Goal: Information Seeking & Learning: Learn about a topic

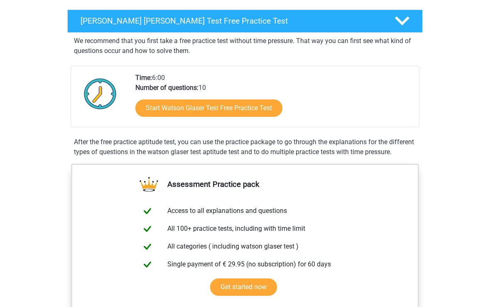
scroll to position [129, 0]
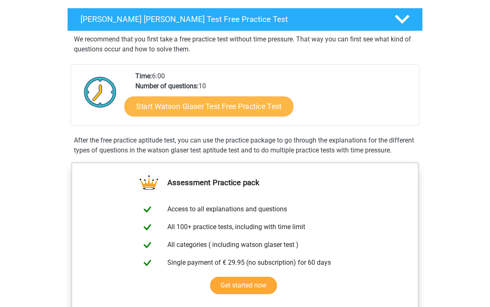
click at [276, 107] on link "Start Watson Glaser Test Free Practice Test" at bounding box center [208, 107] width 169 height 20
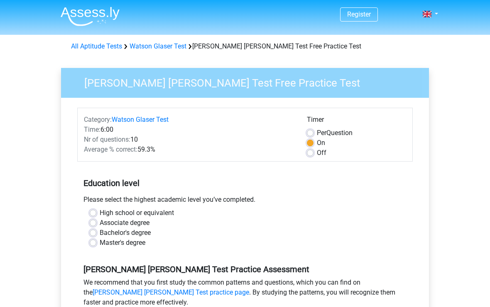
scroll to position [4, 0]
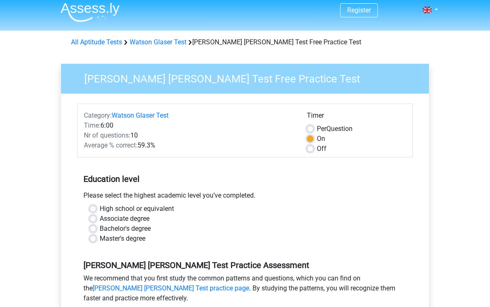
click at [320, 148] on label "Off" at bounding box center [322, 149] width 10 height 10
click at [313, 148] on input "Off" at bounding box center [310, 148] width 7 height 8
radio input "true"
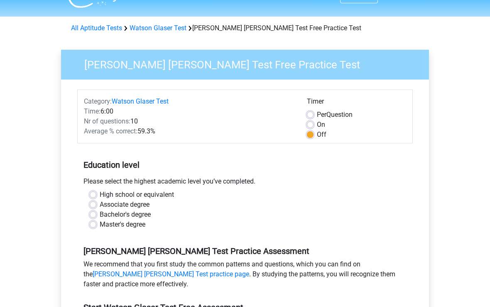
scroll to position [19, 0]
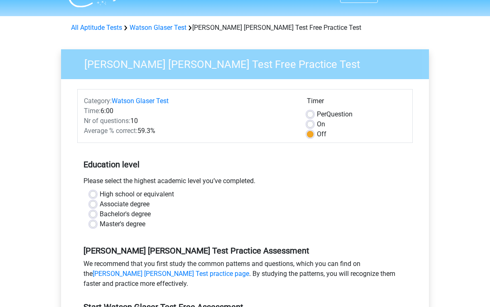
click at [100, 191] on label "High school or equivalent" at bounding box center [137, 195] width 74 height 10
click at [94, 191] on input "High school or equivalent" at bounding box center [93, 194] width 7 height 8
radio input "true"
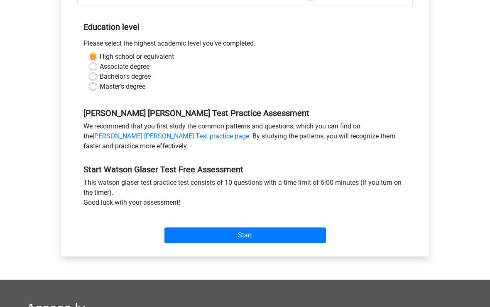
scroll to position [161, 0]
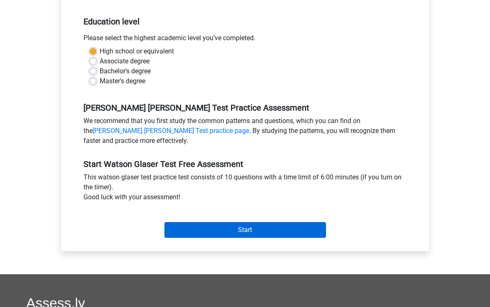
click at [178, 229] on input "Start" at bounding box center [244, 231] width 161 height 16
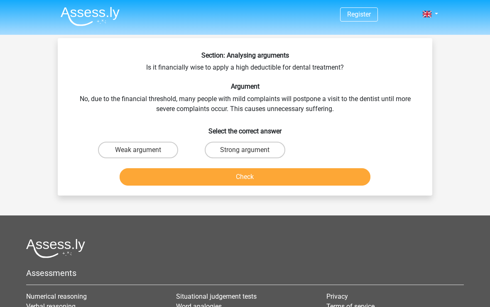
scroll to position [0, 0]
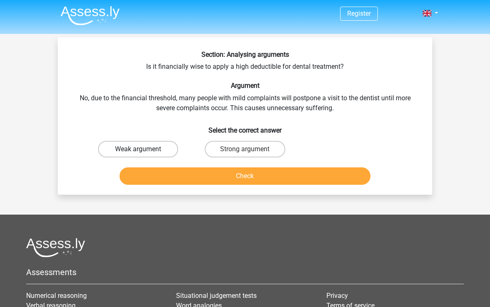
click at [114, 157] on label "Weak argument" at bounding box center [138, 149] width 80 height 17
click at [138, 155] on input "Weak argument" at bounding box center [140, 152] width 5 height 5
radio input "true"
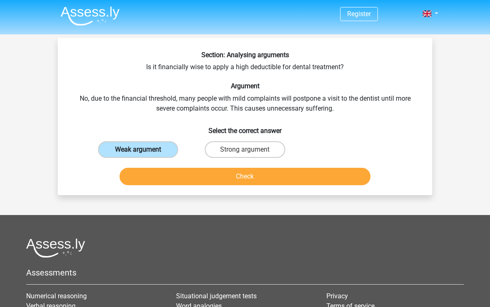
click at [112, 150] on label "Weak argument" at bounding box center [138, 149] width 80 height 17
click at [138, 150] on input "Weak argument" at bounding box center [140, 152] width 5 height 5
click at [133, 173] on button "Check" at bounding box center [245, 176] width 251 height 17
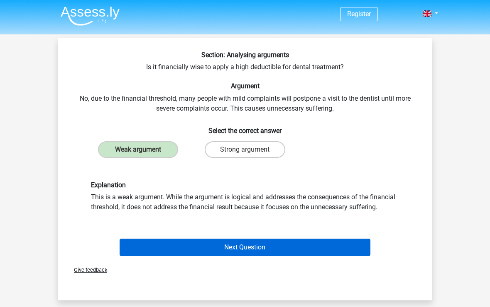
click at [147, 251] on button "Next Question" at bounding box center [245, 247] width 251 height 17
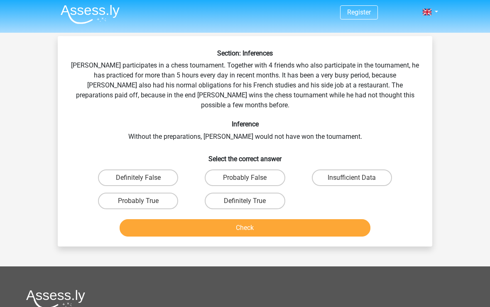
scroll to position [0, 0]
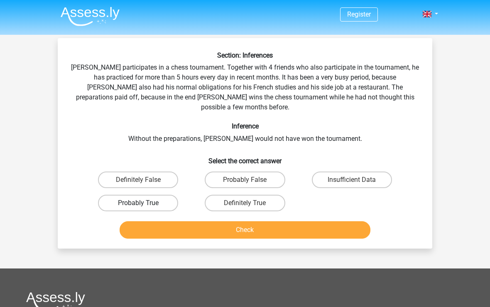
click at [149, 195] on label "Probably True" at bounding box center [138, 203] width 80 height 17
click at [144, 203] on input "Probably True" at bounding box center [140, 205] width 5 height 5
radio input "true"
click at [158, 222] on button "Check" at bounding box center [245, 230] width 251 height 17
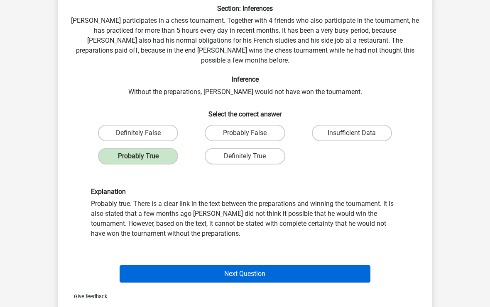
click at [180, 268] on button "Next Question" at bounding box center [245, 274] width 251 height 17
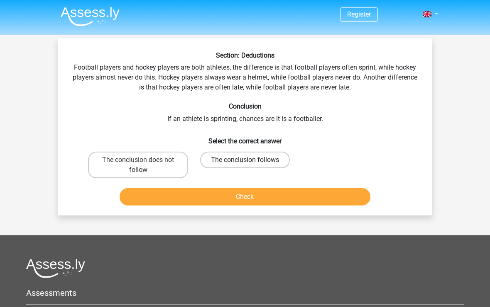
click at [229, 167] on label "The conclusion follows" at bounding box center [245, 160] width 90 height 17
click at [245, 166] on input "The conclusion follows" at bounding box center [247, 162] width 5 height 5
radio input "true"
click at [354, 205] on button "Check" at bounding box center [245, 196] width 251 height 17
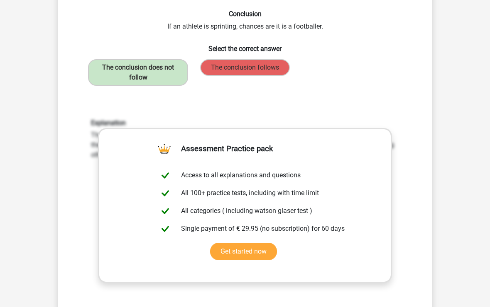
scroll to position [126, 0]
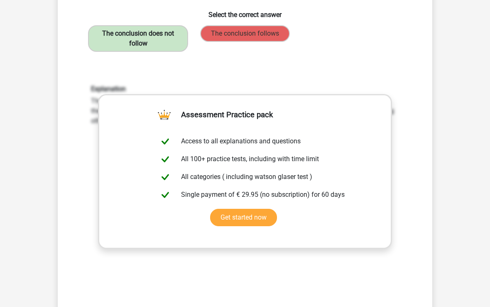
click at [102, 37] on label "The conclusion does not follow" at bounding box center [138, 39] width 100 height 27
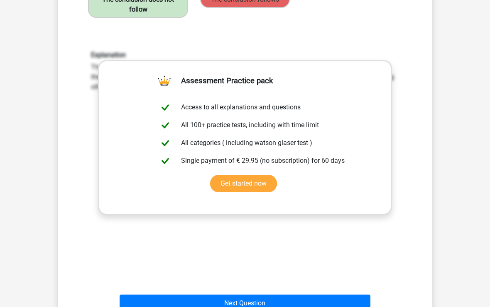
scroll to position [202, 0]
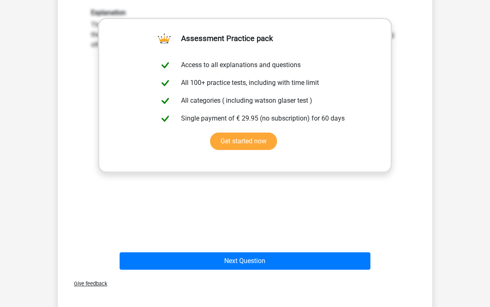
click at [348, 262] on button "Next Question" at bounding box center [245, 261] width 251 height 17
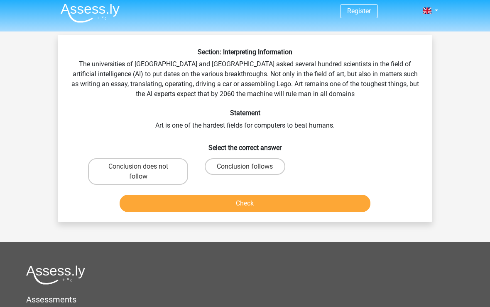
scroll to position [0, 0]
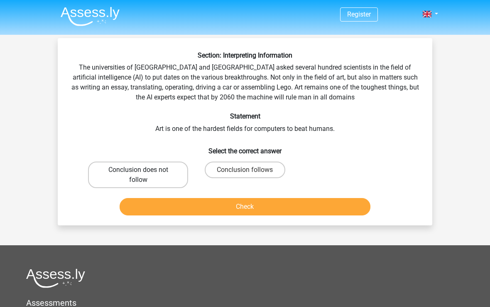
click at [120, 173] on label "Conclusion does not follow" at bounding box center [138, 175] width 100 height 27
click at [138, 173] on input "Conclusion does not follow" at bounding box center [140, 172] width 5 height 5
radio input "true"
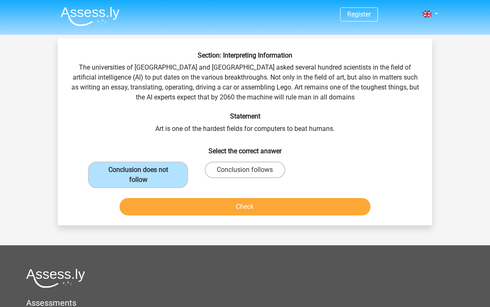
click at [360, 215] on button "Check" at bounding box center [245, 206] width 251 height 17
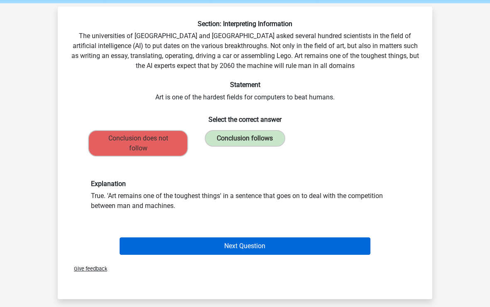
click at [351, 254] on button "Next Question" at bounding box center [245, 246] width 251 height 17
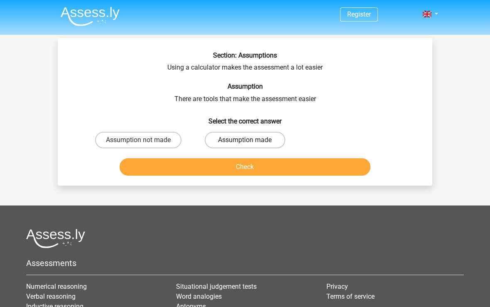
click at [228, 141] on label "Assumption made" at bounding box center [245, 140] width 80 height 17
click at [245, 141] on input "Assumption made" at bounding box center [247, 142] width 5 height 5
radio input "true"
click at [345, 168] on button "Check" at bounding box center [245, 167] width 251 height 17
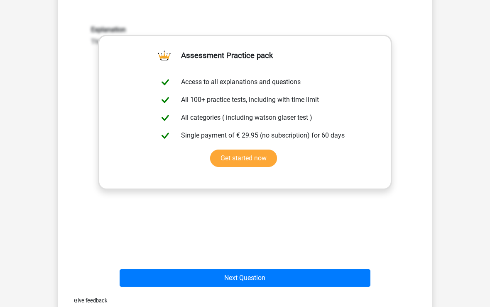
click at [243, 276] on button "Next Question" at bounding box center [245, 278] width 251 height 17
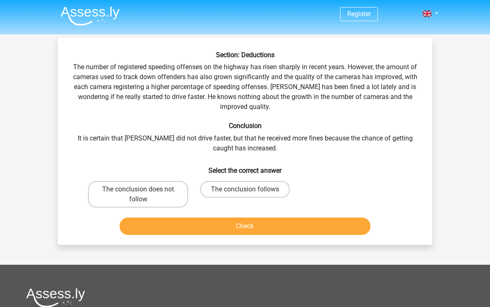
click at [139, 193] on input "The conclusion does not follow" at bounding box center [140, 192] width 5 height 5
radio input "true"
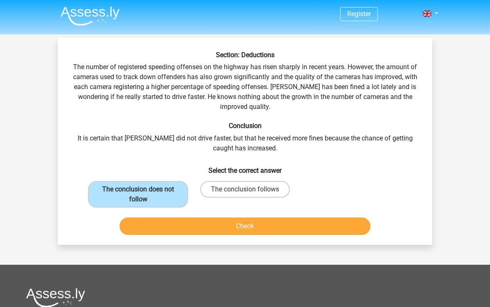
scroll to position [0, 0]
click at [362, 227] on button "Check" at bounding box center [245, 226] width 251 height 17
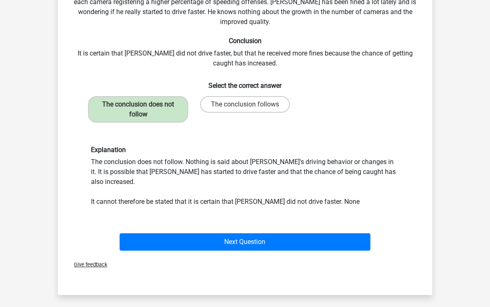
scroll to position [86, 0]
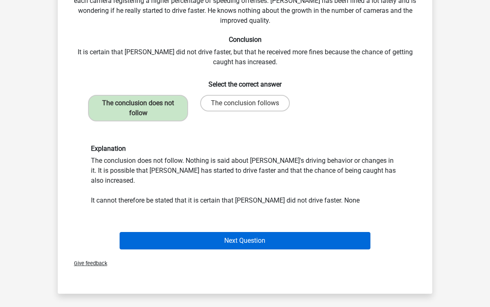
click at [363, 233] on button "Next Question" at bounding box center [245, 241] width 251 height 17
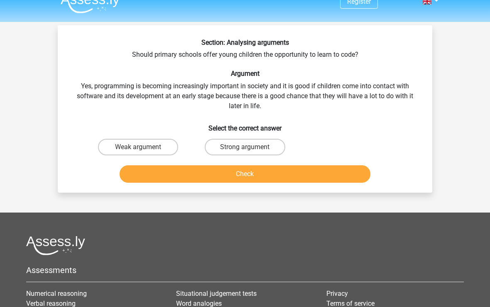
scroll to position [0, 0]
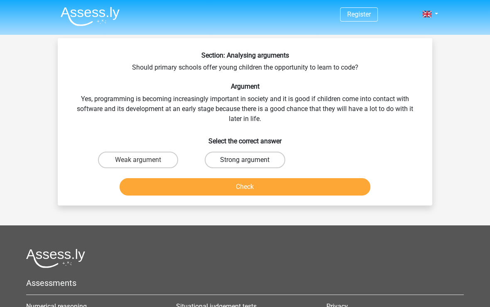
click at [221, 159] on label "Strong argument" at bounding box center [245, 160] width 80 height 17
click at [245, 160] on input "Strong argument" at bounding box center [247, 162] width 5 height 5
radio input "true"
click at [359, 189] on button "Check" at bounding box center [245, 186] width 251 height 17
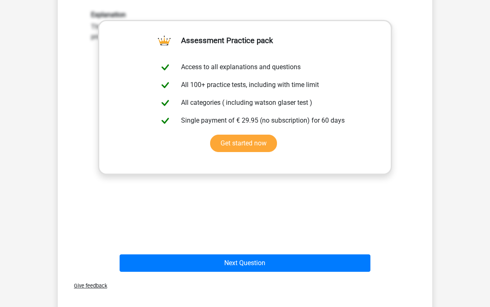
click at [340, 258] on button "Next Question" at bounding box center [245, 263] width 251 height 17
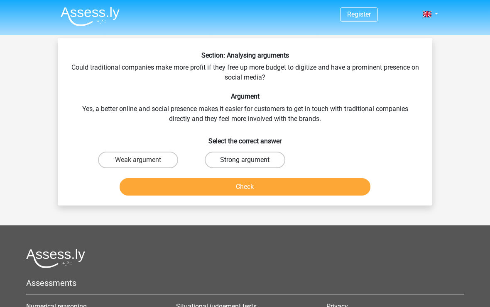
click at [225, 159] on label "Strong argument" at bounding box center [245, 160] width 80 height 17
click at [245, 160] on input "Strong argument" at bounding box center [247, 162] width 5 height 5
radio input "true"
click at [192, 188] on button "Check" at bounding box center [245, 186] width 251 height 17
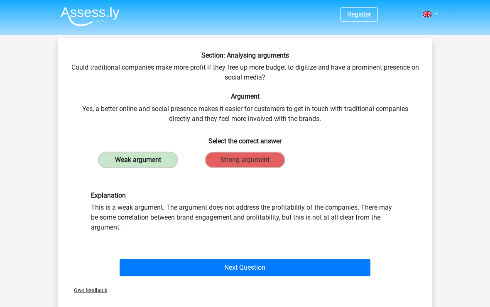
click at [131, 163] on label "Weak argument" at bounding box center [138, 160] width 80 height 17
click at [447, 164] on div "Register Nederlands English" at bounding box center [245, 280] width 490 height 560
click at [445, 182] on div "Register Nederlands English" at bounding box center [245, 280] width 490 height 560
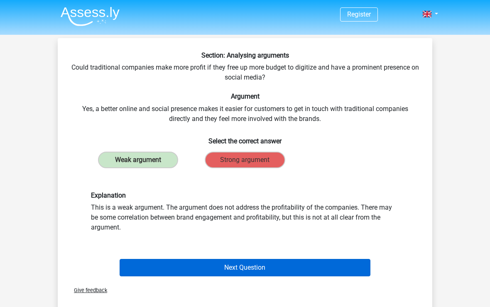
click at [137, 266] on button "Next Question" at bounding box center [245, 267] width 251 height 17
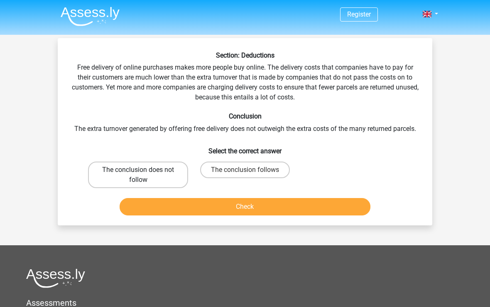
click at [104, 182] on label "The conclusion does not follow" at bounding box center [138, 175] width 100 height 27
click at [138, 176] on input "The conclusion does not follow" at bounding box center [140, 172] width 5 height 5
radio input "true"
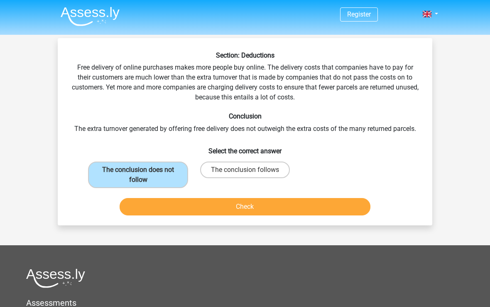
click at [322, 211] on button "Check" at bounding box center [245, 206] width 251 height 17
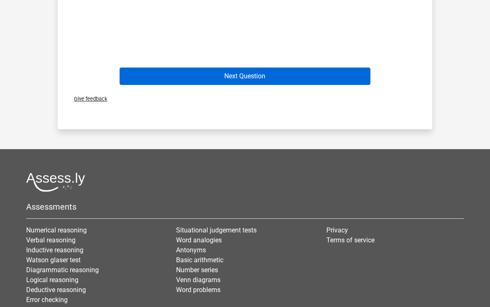
click at [362, 75] on button "Next Question" at bounding box center [245, 76] width 251 height 17
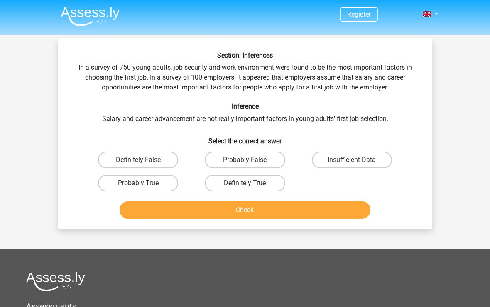
click at [388, 166] on label "Insufficient Data" at bounding box center [352, 160] width 80 height 17
click at [357, 166] on input "Insufficient Data" at bounding box center [353, 162] width 5 height 5
radio input "true"
click at [361, 212] on button "Check" at bounding box center [245, 210] width 251 height 17
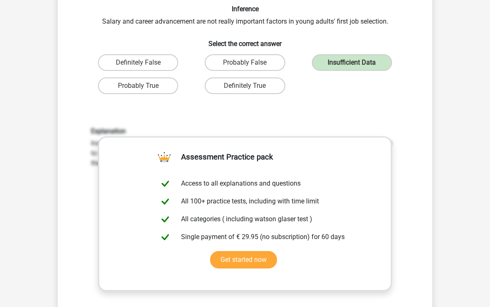
scroll to position [166, 0]
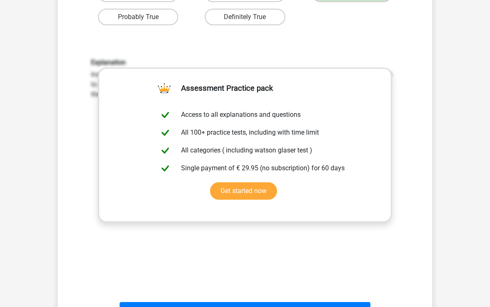
click at [341, 306] on button "Results" at bounding box center [245, 311] width 251 height 17
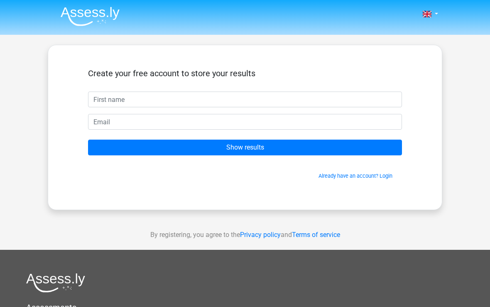
click at [366, 107] on input "text" at bounding box center [245, 100] width 314 height 16
type input "S"
type input "Asar"
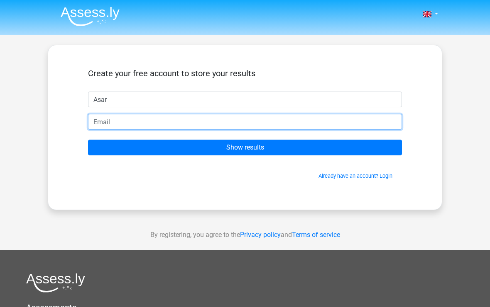
click at [360, 114] on input "email" at bounding box center [245, 122] width 314 height 16
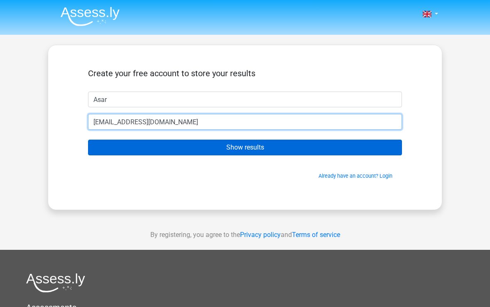
type input "asarkhan14@icloud.com"
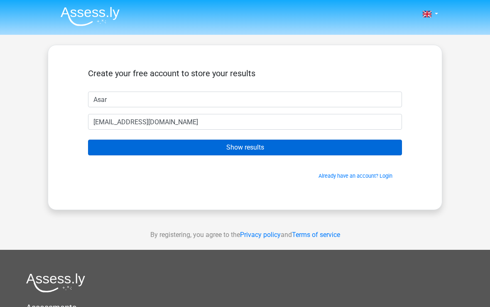
click at [332, 140] on input "Show results" at bounding box center [245, 148] width 314 height 16
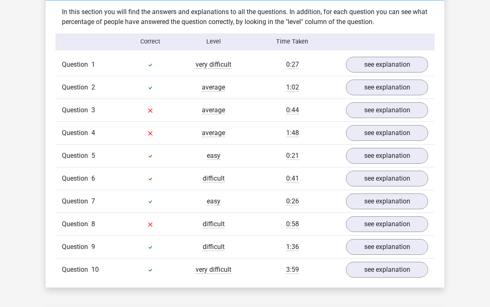
scroll to position [637, 0]
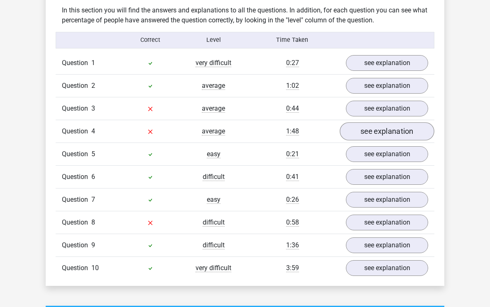
click at [419, 127] on link "see explanation" at bounding box center [386, 131] width 95 height 18
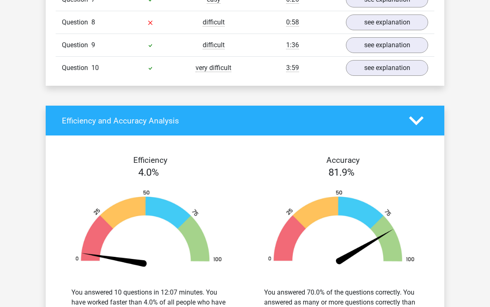
scroll to position [1068, 0]
click at [423, 114] on icon at bounding box center [416, 121] width 15 height 15
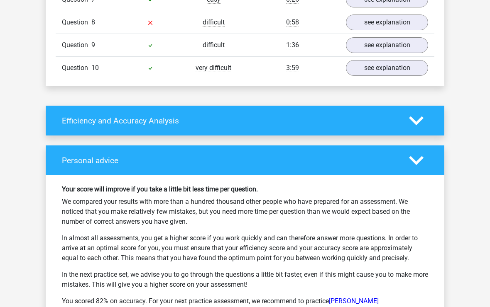
click at [421, 115] on icon at bounding box center [416, 121] width 15 height 15
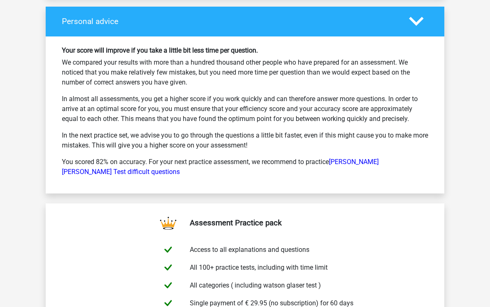
scroll to position [1438, 0]
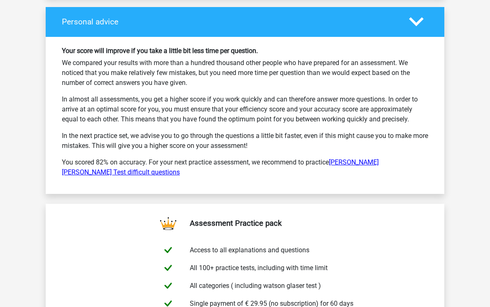
click at [378, 159] on link "Watson Glaser Test difficult questions" at bounding box center [220, 168] width 317 height 18
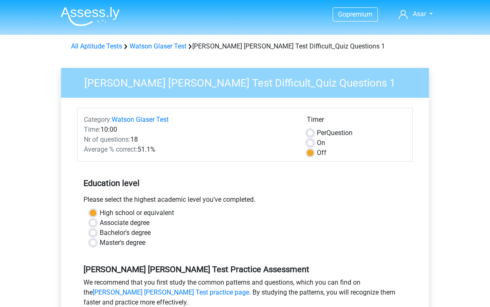
click at [317, 145] on label "On" at bounding box center [321, 143] width 8 height 10
click at [312, 145] on input "On" at bounding box center [310, 142] width 7 height 8
radio input "true"
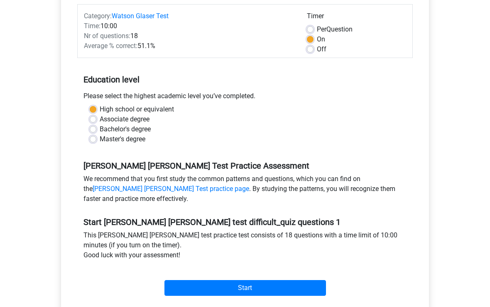
scroll to position [108, 0]
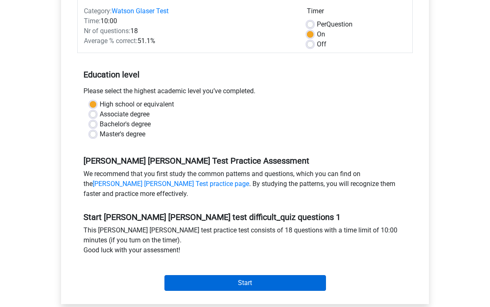
click at [303, 282] on input "Start" at bounding box center [244, 284] width 161 height 16
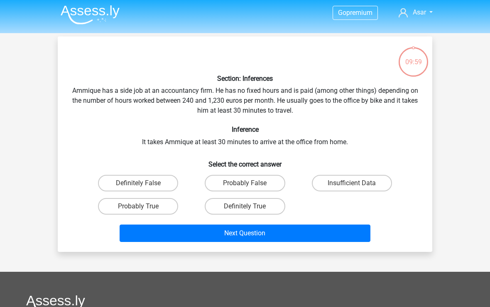
scroll to position [1, 0]
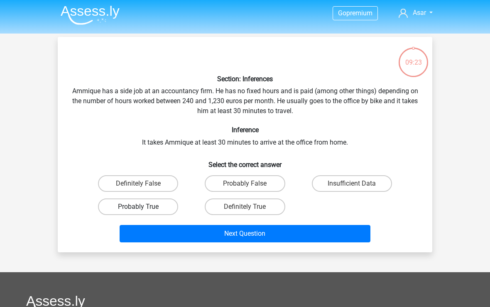
click at [154, 205] on label "Probably True" at bounding box center [138, 207] width 80 height 17
click at [144, 207] on input "Probably True" at bounding box center [140, 209] width 5 height 5
radio input "true"
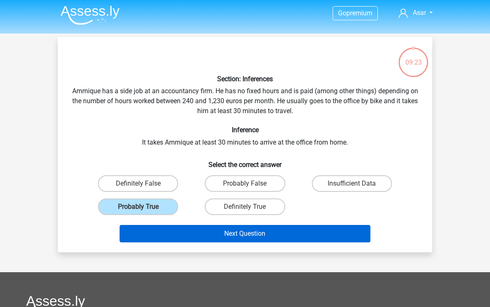
click at [171, 233] on button "Next Question" at bounding box center [245, 233] width 251 height 17
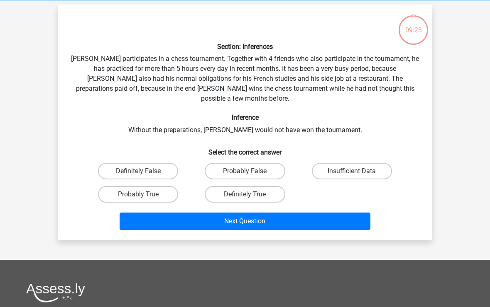
scroll to position [38, 0]
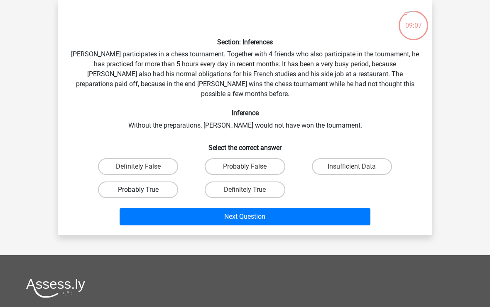
click at [154, 182] on label "Probably True" at bounding box center [138, 190] width 80 height 17
click at [144, 190] on input "Probably True" at bounding box center [140, 192] width 5 height 5
radio input "true"
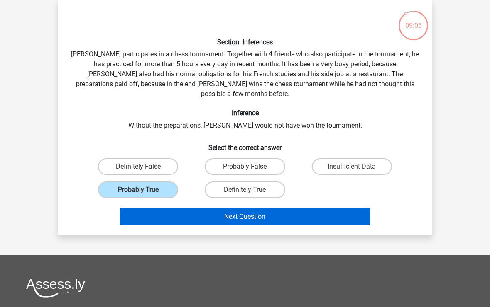
click at [179, 209] on button "Next Question" at bounding box center [245, 216] width 251 height 17
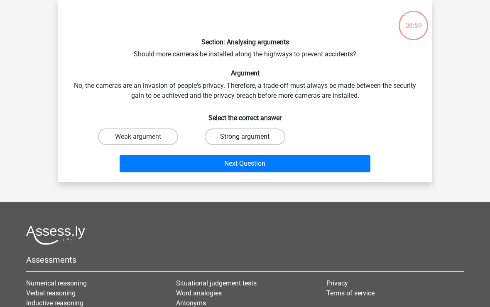
click at [233, 136] on label "Strong argument" at bounding box center [245, 137] width 80 height 17
click at [245, 137] on input "Strong argument" at bounding box center [247, 139] width 5 height 5
radio input "true"
click at [161, 142] on label "Weak argument" at bounding box center [138, 137] width 80 height 17
click at [144, 142] on input "Weak argument" at bounding box center [140, 139] width 5 height 5
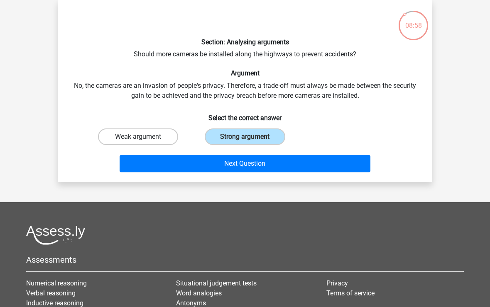
radio input "true"
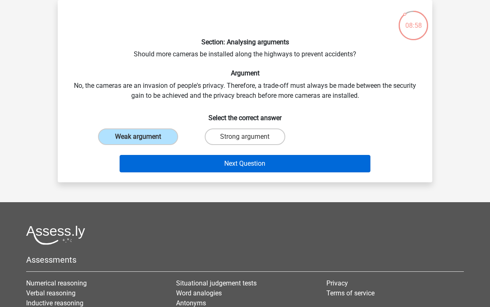
click at [165, 158] on button "Next Question" at bounding box center [245, 163] width 251 height 17
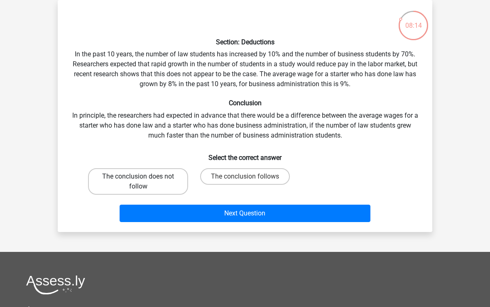
click at [168, 186] on label "The conclusion does not follow" at bounding box center [138, 181] width 100 height 27
click at [144, 182] on input "The conclusion does not follow" at bounding box center [140, 179] width 5 height 5
radio input "true"
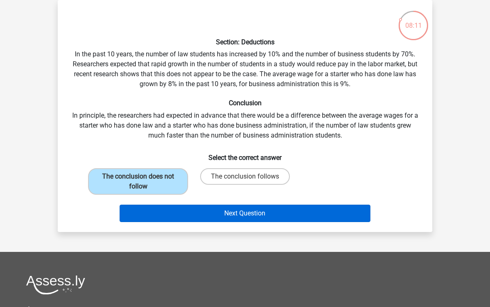
click at [192, 213] on button "Next Question" at bounding box center [245, 213] width 251 height 17
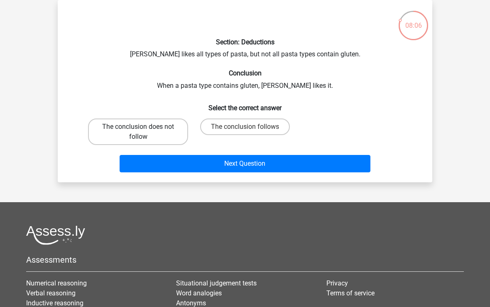
click at [156, 134] on label "The conclusion does not follow" at bounding box center [138, 132] width 100 height 27
click at [144, 132] on input "The conclusion does not follow" at bounding box center [140, 129] width 5 height 5
radio input "true"
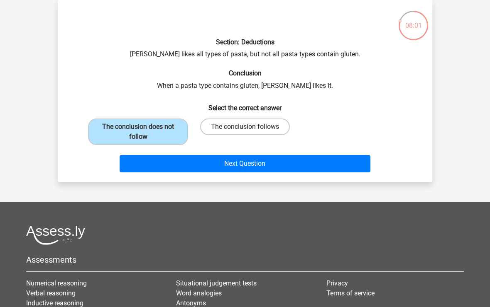
click at [218, 132] on label "The conclusion follows" at bounding box center [245, 127] width 90 height 17
click at [245, 132] on input "The conclusion follows" at bounding box center [247, 129] width 5 height 5
radio input "true"
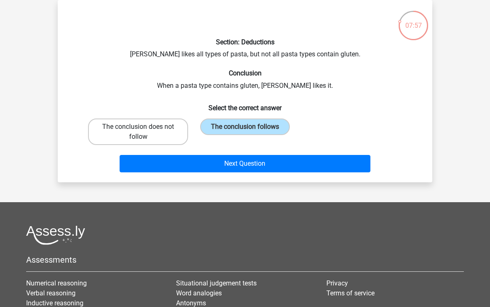
click at [172, 137] on label "The conclusion does not follow" at bounding box center [138, 132] width 100 height 27
click at [144, 132] on input "The conclusion does not follow" at bounding box center [140, 129] width 5 height 5
radio input "true"
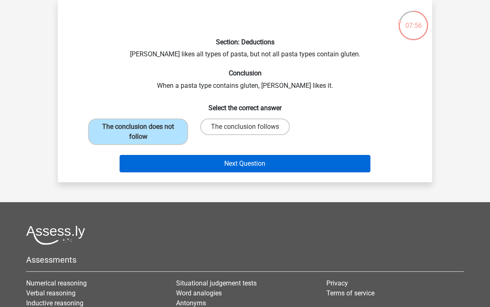
click at [196, 163] on button "Next Question" at bounding box center [245, 163] width 251 height 17
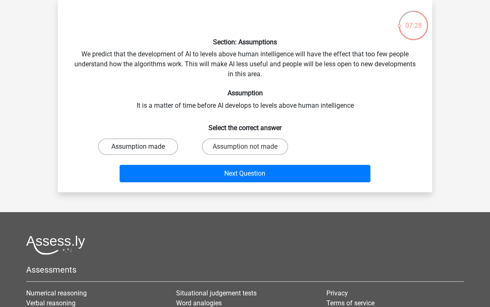
click at [154, 145] on label "Assumption made" at bounding box center [138, 147] width 80 height 17
click at [144, 147] on input "Assumption made" at bounding box center [140, 149] width 5 height 5
radio input "true"
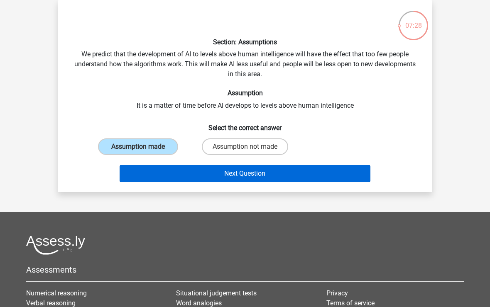
click at [183, 177] on button "Next Question" at bounding box center [245, 173] width 251 height 17
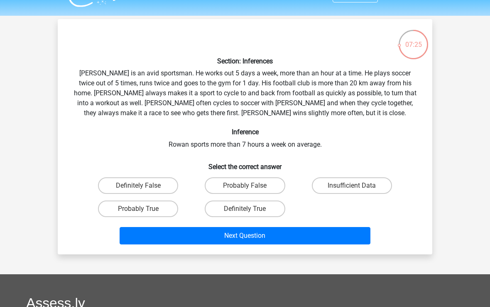
scroll to position [20, 0]
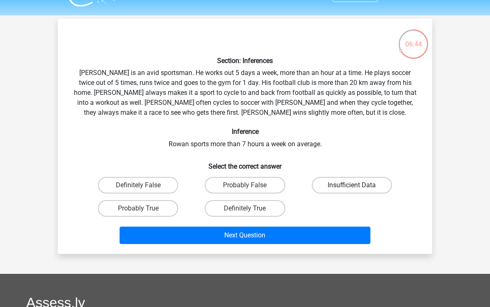
click at [346, 192] on label "Insufficient Data" at bounding box center [352, 185] width 80 height 17
click at [351, 191] on input "Insufficient Data" at bounding box center [353, 187] width 5 height 5
radio input "true"
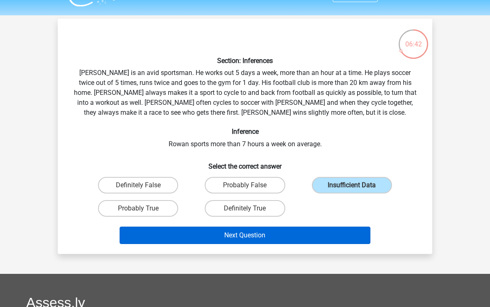
click at [291, 235] on button "Next Question" at bounding box center [245, 235] width 251 height 17
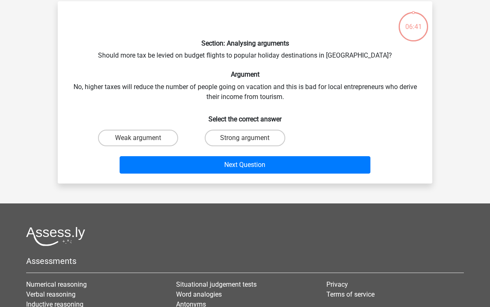
scroll to position [38, 0]
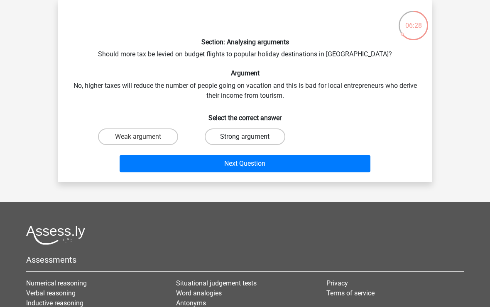
click at [229, 136] on label "Strong argument" at bounding box center [245, 137] width 80 height 17
click at [245, 137] on input "Strong argument" at bounding box center [247, 139] width 5 height 5
radio input "true"
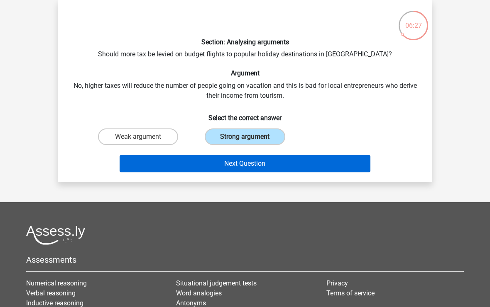
click at [228, 163] on button "Next Question" at bounding box center [245, 163] width 251 height 17
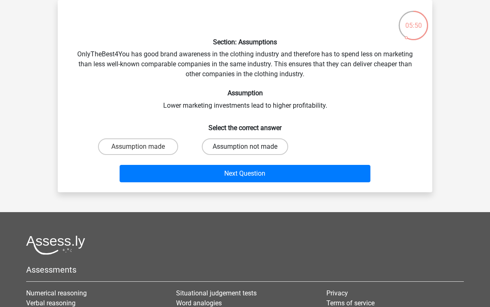
click at [217, 148] on label "Assumption not made" at bounding box center [245, 147] width 86 height 17
click at [245, 148] on input "Assumption not made" at bounding box center [247, 149] width 5 height 5
radio input "true"
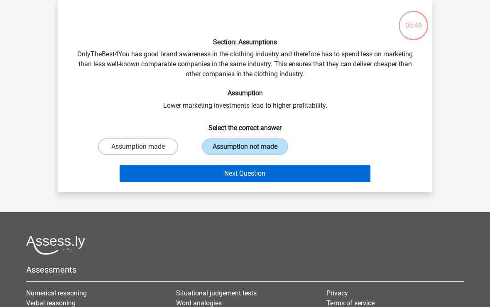
click at [228, 178] on button "Next Question" at bounding box center [245, 173] width 251 height 17
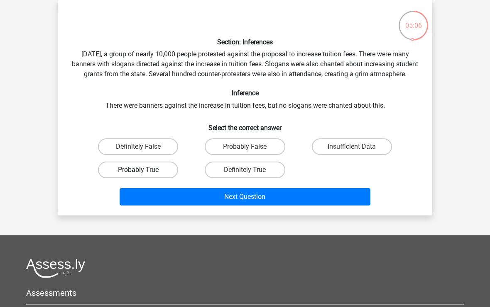
click at [159, 178] on label "Probably True" at bounding box center [138, 170] width 80 height 17
click at [144, 176] on input "Probably True" at bounding box center [140, 172] width 5 height 5
radio input "true"
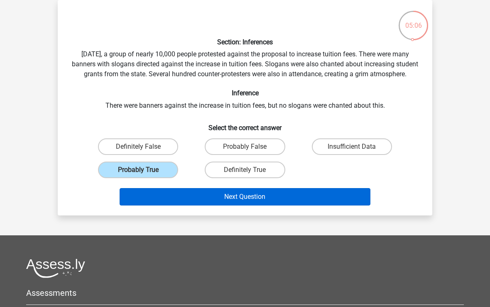
click at [181, 206] on button "Next Question" at bounding box center [245, 196] width 251 height 17
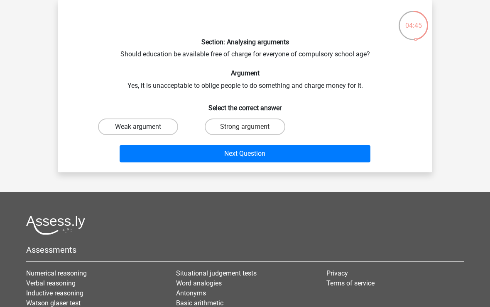
click at [167, 128] on label "Weak argument" at bounding box center [138, 127] width 80 height 17
click at [144, 128] on input "Weak argument" at bounding box center [140, 129] width 5 height 5
radio input "true"
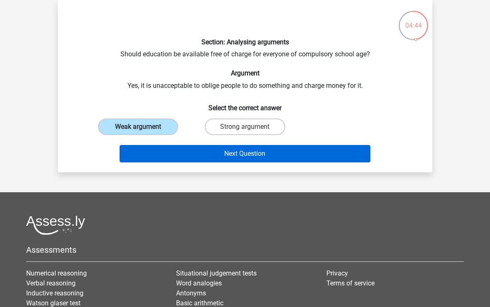
click at [202, 160] on button "Next Question" at bounding box center [245, 153] width 251 height 17
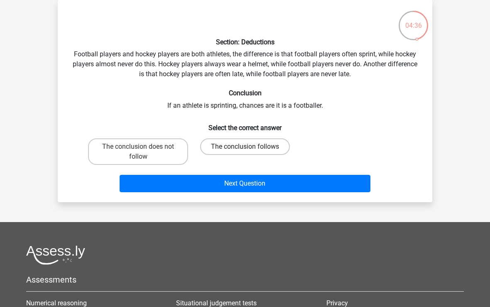
click at [229, 152] on label "The conclusion follows" at bounding box center [245, 147] width 90 height 17
click at [245, 152] on input "The conclusion follows" at bounding box center [247, 149] width 5 height 5
radio input "true"
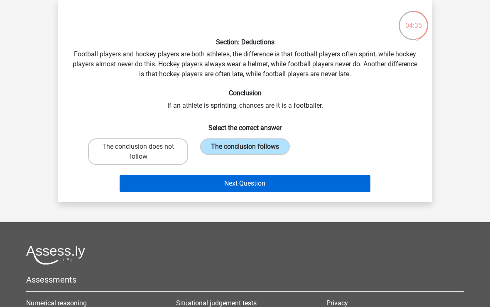
click at [229, 188] on button "Next Question" at bounding box center [245, 183] width 251 height 17
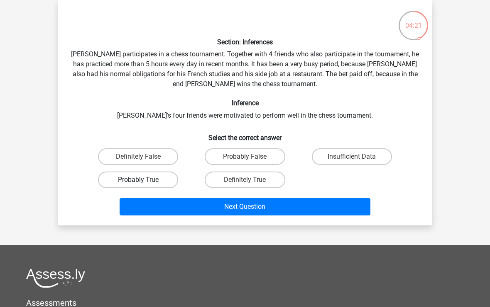
click at [168, 186] on label "Probably True" at bounding box center [138, 180] width 80 height 17
click at [144, 185] on input "Probably True" at bounding box center [140, 182] width 5 height 5
radio input "true"
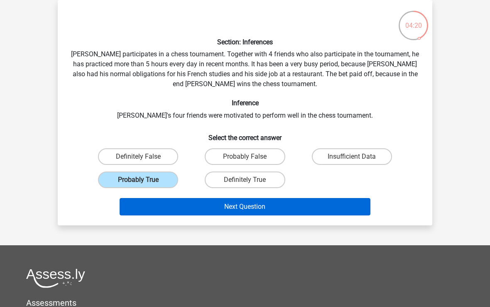
click at [182, 211] on button "Next Question" at bounding box center [245, 206] width 251 height 17
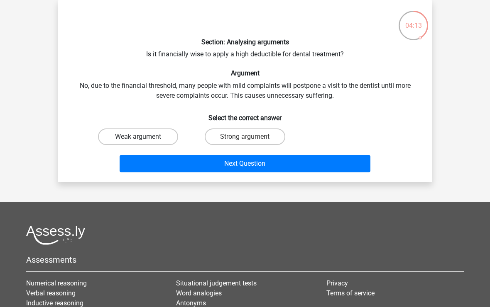
click at [149, 145] on label "Weak argument" at bounding box center [138, 137] width 80 height 17
click at [144, 142] on input "Weak argument" at bounding box center [140, 139] width 5 height 5
radio input "true"
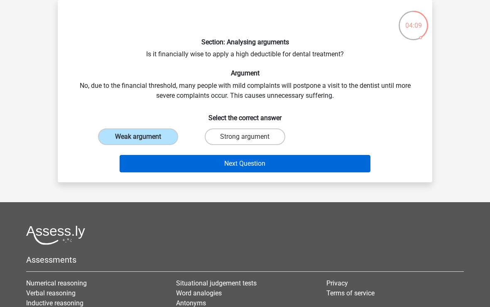
click at [166, 168] on button "Next Question" at bounding box center [245, 163] width 251 height 17
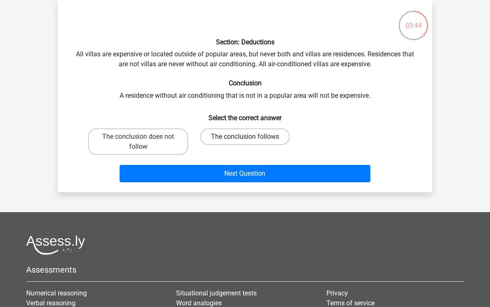
click at [219, 138] on label "The conclusion follows" at bounding box center [245, 137] width 90 height 17
click at [245, 138] on input "The conclusion follows" at bounding box center [247, 139] width 5 height 5
radio input "true"
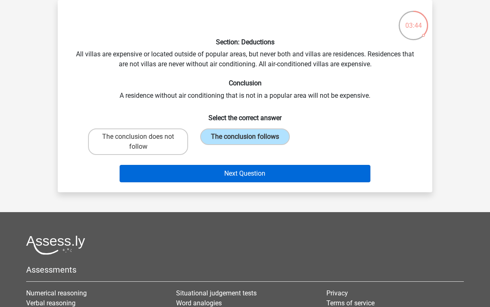
click at [234, 173] on button "Next Question" at bounding box center [245, 173] width 251 height 17
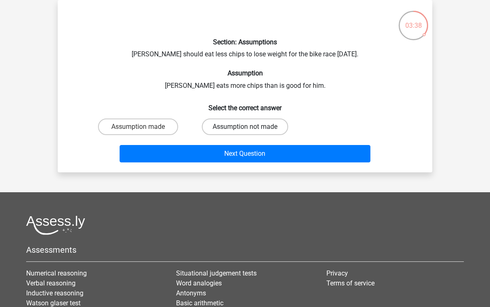
click at [221, 126] on label "Assumption not made" at bounding box center [245, 127] width 86 height 17
click at [245, 127] on input "Assumption not made" at bounding box center [247, 129] width 5 height 5
radio input "true"
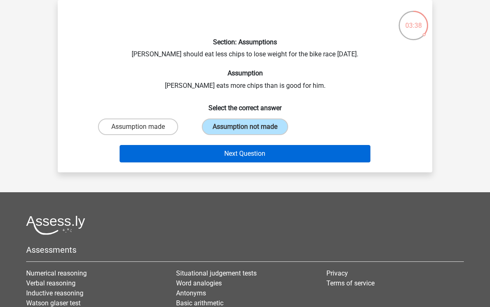
click at [217, 151] on button "Next Question" at bounding box center [245, 153] width 251 height 17
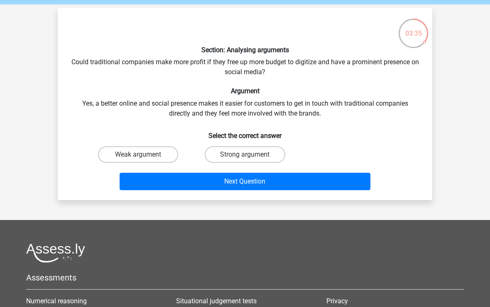
scroll to position [30, 0]
click at [156, 157] on label "Weak argument" at bounding box center [138, 154] width 80 height 17
click at [144, 157] on input "Weak argument" at bounding box center [140, 157] width 5 height 5
radio input "true"
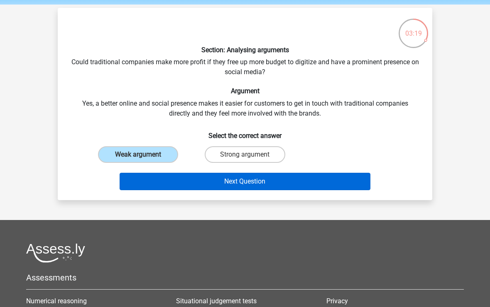
click at [176, 181] on button "Next Question" at bounding box center [245, 181] width 251 height 17
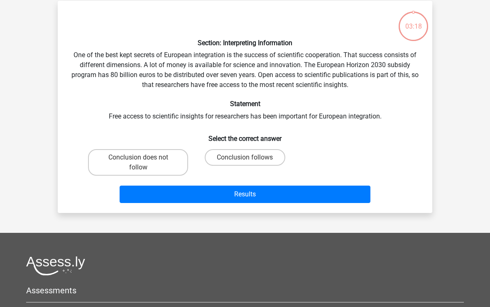
scroll to position [38, 0]
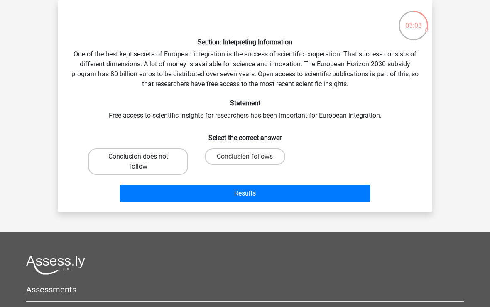
click at [161, 163] on label "Conclusion does not follow" at bounding box center [138, 162] width 100 height 27
click at [144, 162] on input "Conclusion does not follow" at bounding box center [140, 159] width 5 height 5
radio input "true"
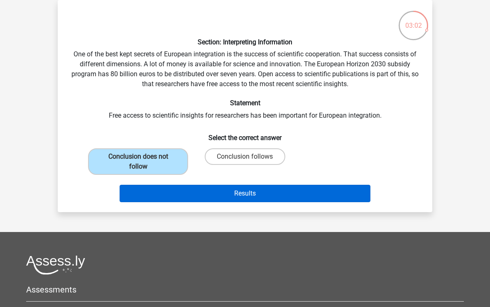
click at [185, 185] on button "Results" at bounding box center [245, 193] width 251 height 17
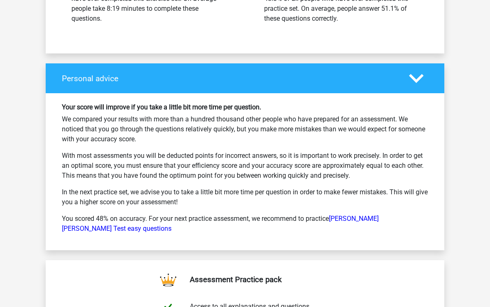
scroll to position [1333, 0]
